Goal: Navigation & Orientation: Find specific page/section

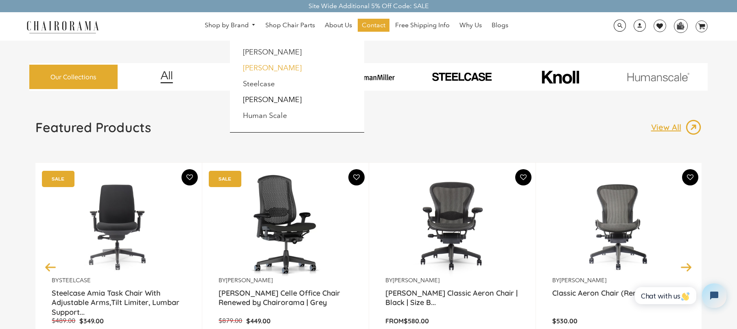
click at [267, 71] on link "[PERSON_NAME]" at bounding box center [272, 67] width 59 height 9
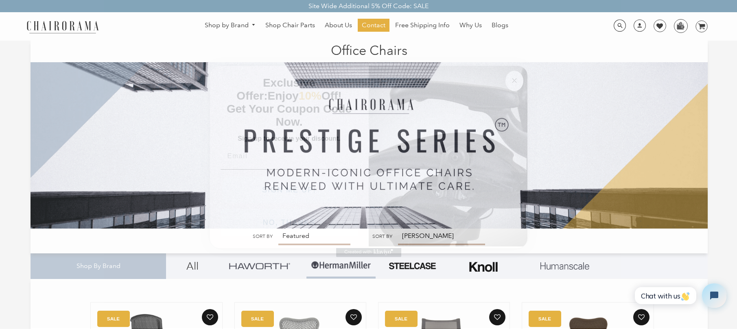
click at [522, 74] on img "POPUP Form" at bounding box center [448, 155] width 159 height 182
click at [507, 80] on button "Close dialog" at bounding box center [514, 81] width 18 height 20
